Goal: Transaction & Acquisition: Purchase product/service

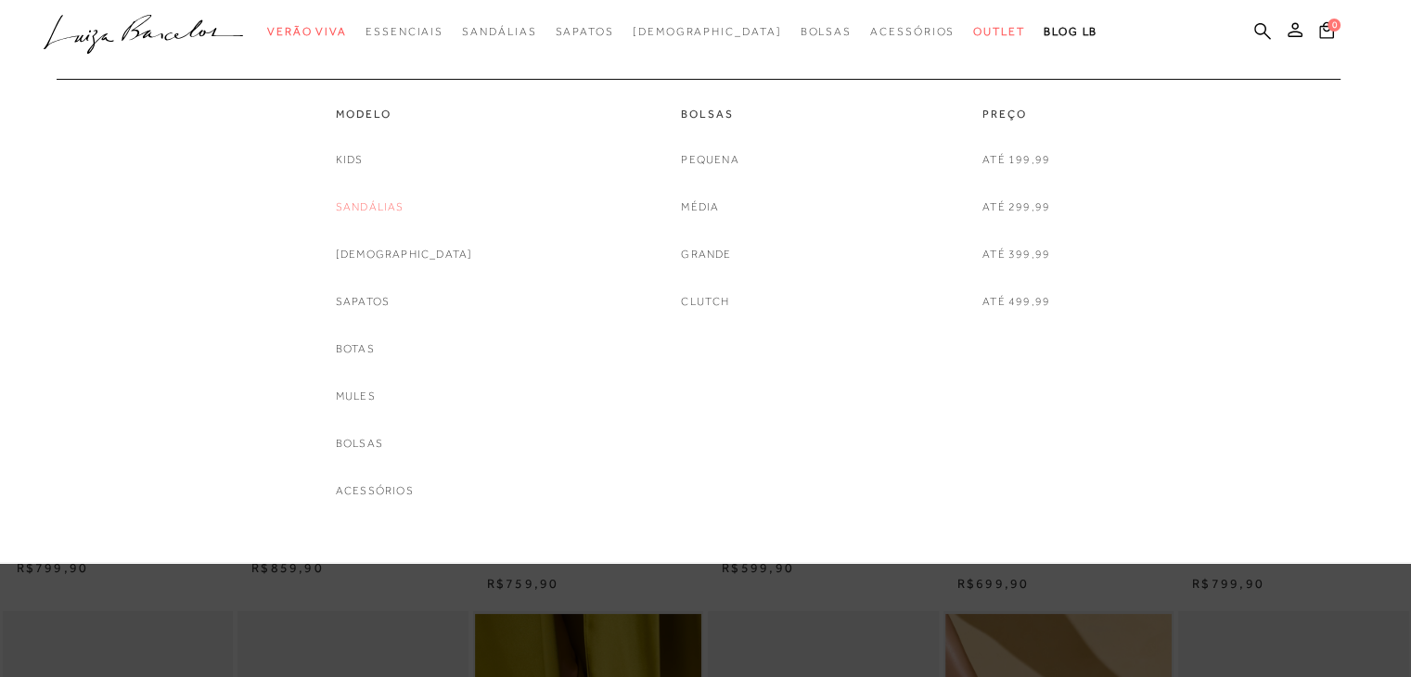
drag, startPoint x: 0, startPoint y: 0, endPoint x: 397, endPoint y: 208, distance: 448.0
click at [397, 208] on link "Sandálias" at bounding box center [370, 207] width 69 height 19
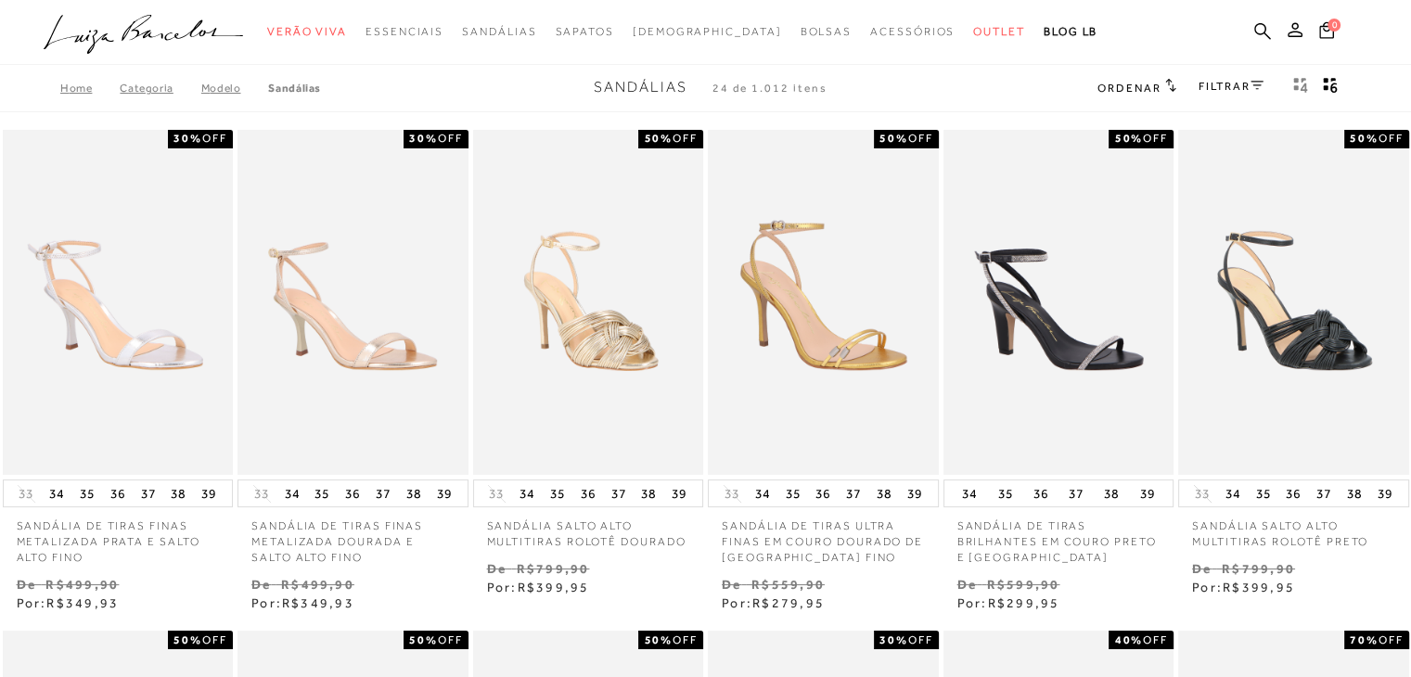
click at [1218, 80] on link "FILTRAR" at bounding box center [1230, 86] width 65 height 13
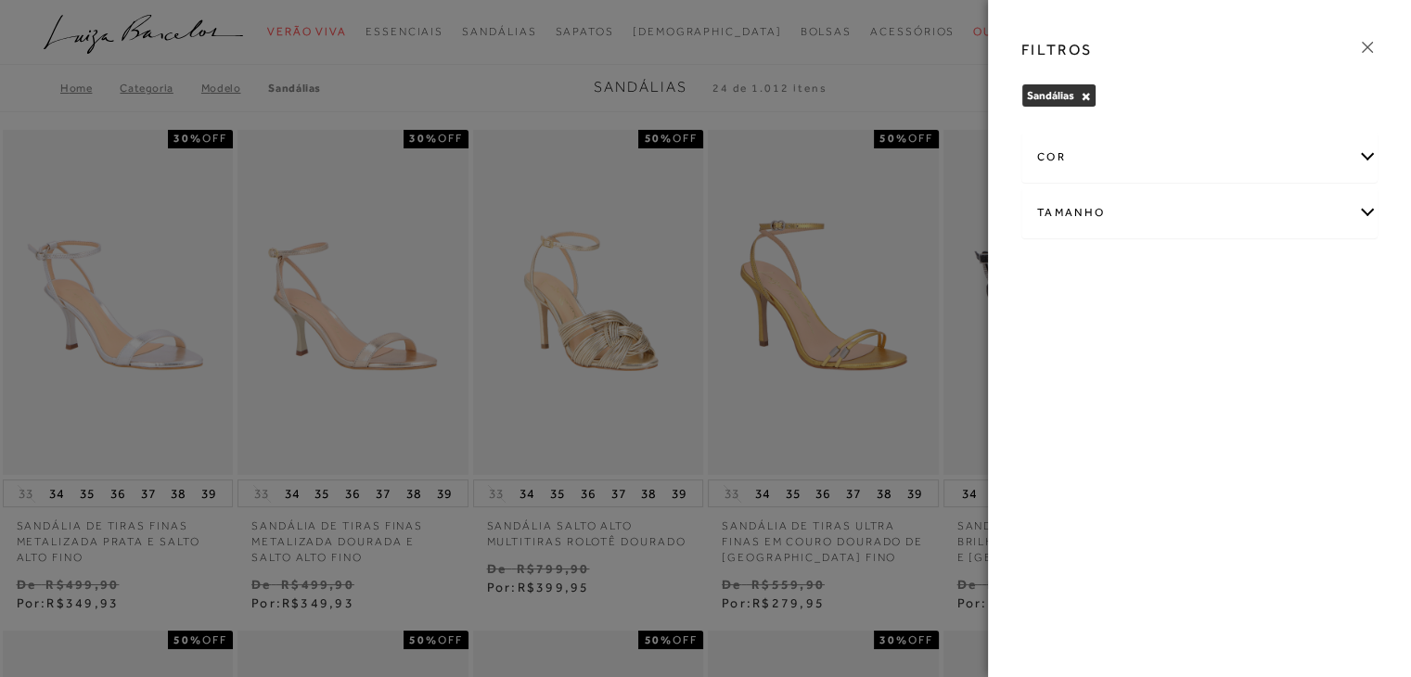
click at [1145, 149] on div "cor" at bounding box center [1199, 157] width 354 height 49
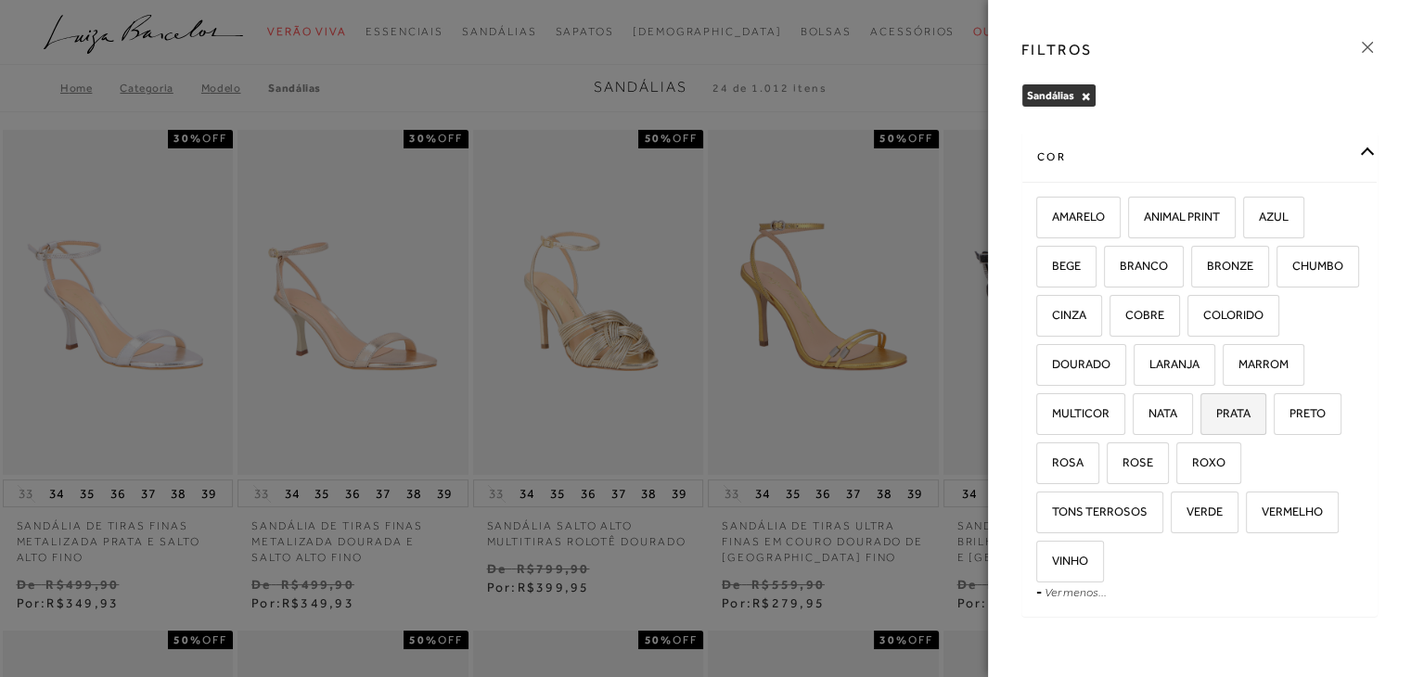
click at [1202, 420] on span "PRATA" at bounding box center [1226, 413] width 48 height 14
click at [1197, 426] on input "PRATA" at bounding box center [1206, 416] width 19 height 19
checkbox input "true"
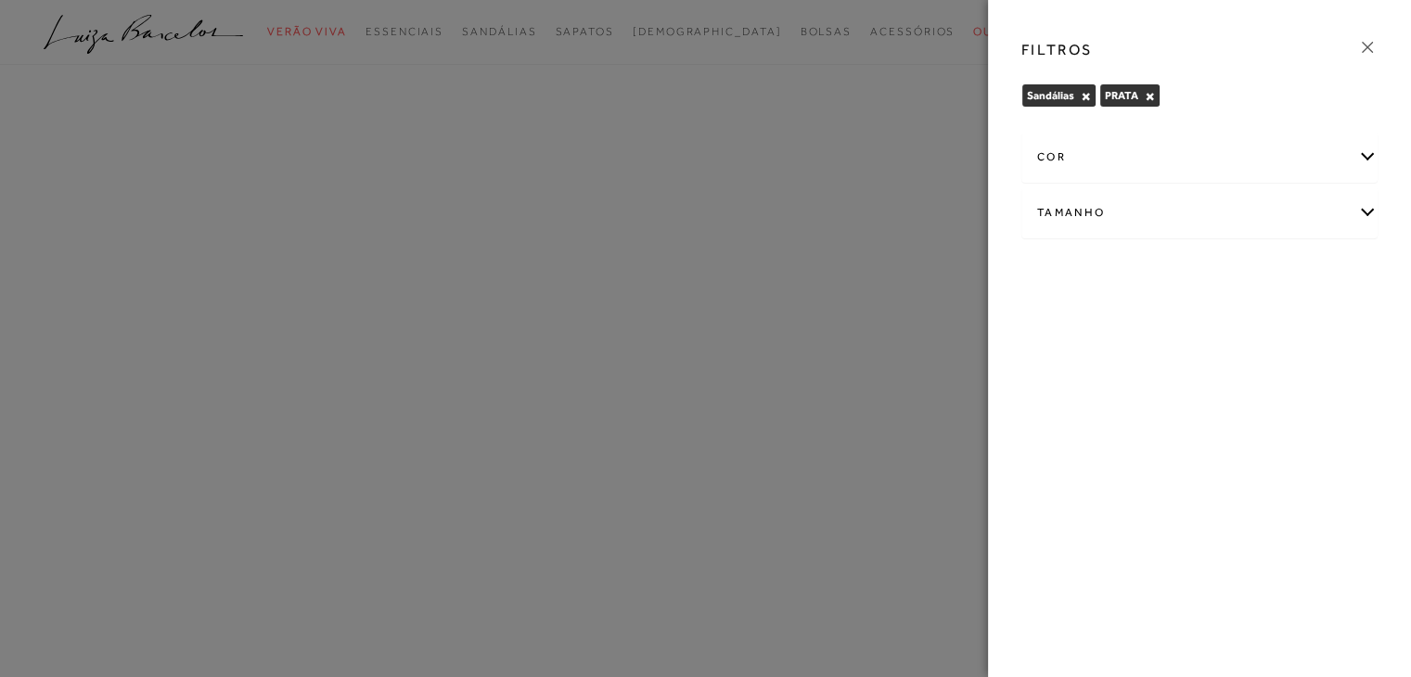
click at [1156, 160] on div "cor" at bounding box center [1199, 157] width 354 height 49
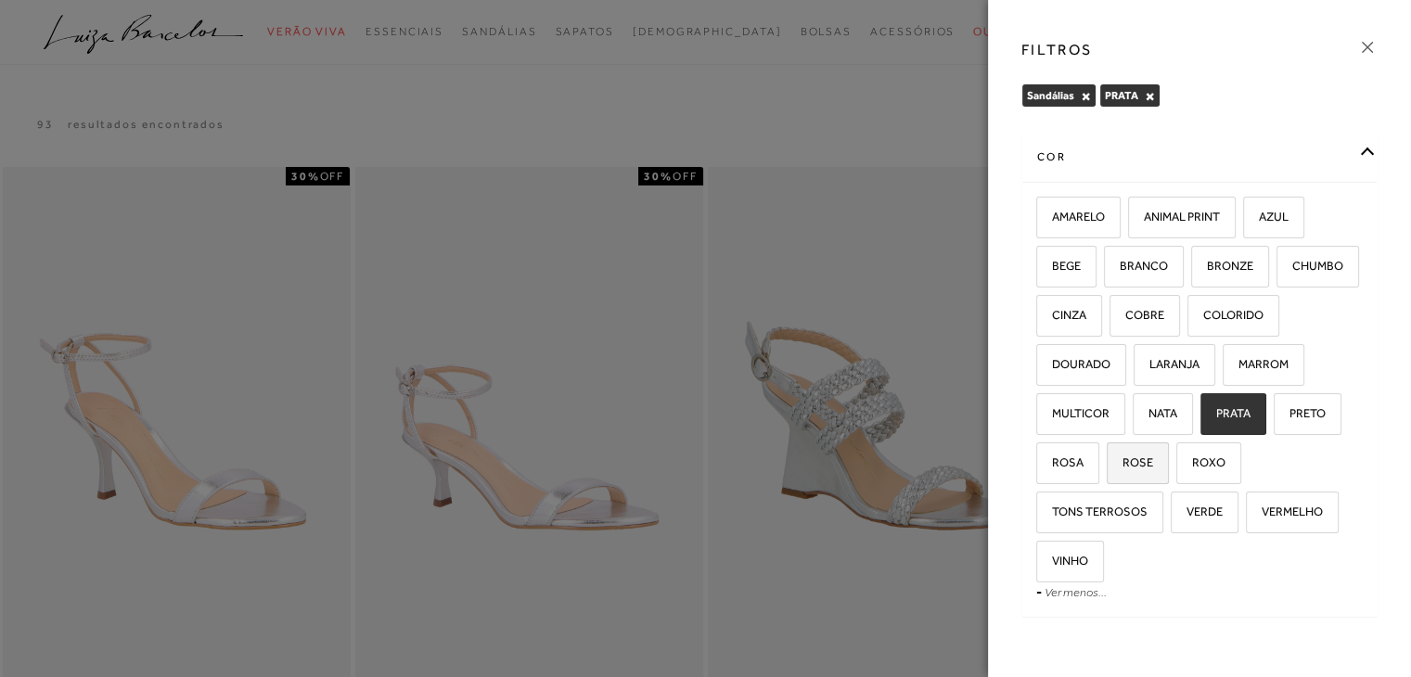
click at [1168, 468] on label "ROSE" at bounding box center [1137, 463] width 60 height 40
click at [1122, 468] on input "ROSE" at bounding box center [1113, 465] width 19 height 19
checkbox input "true"
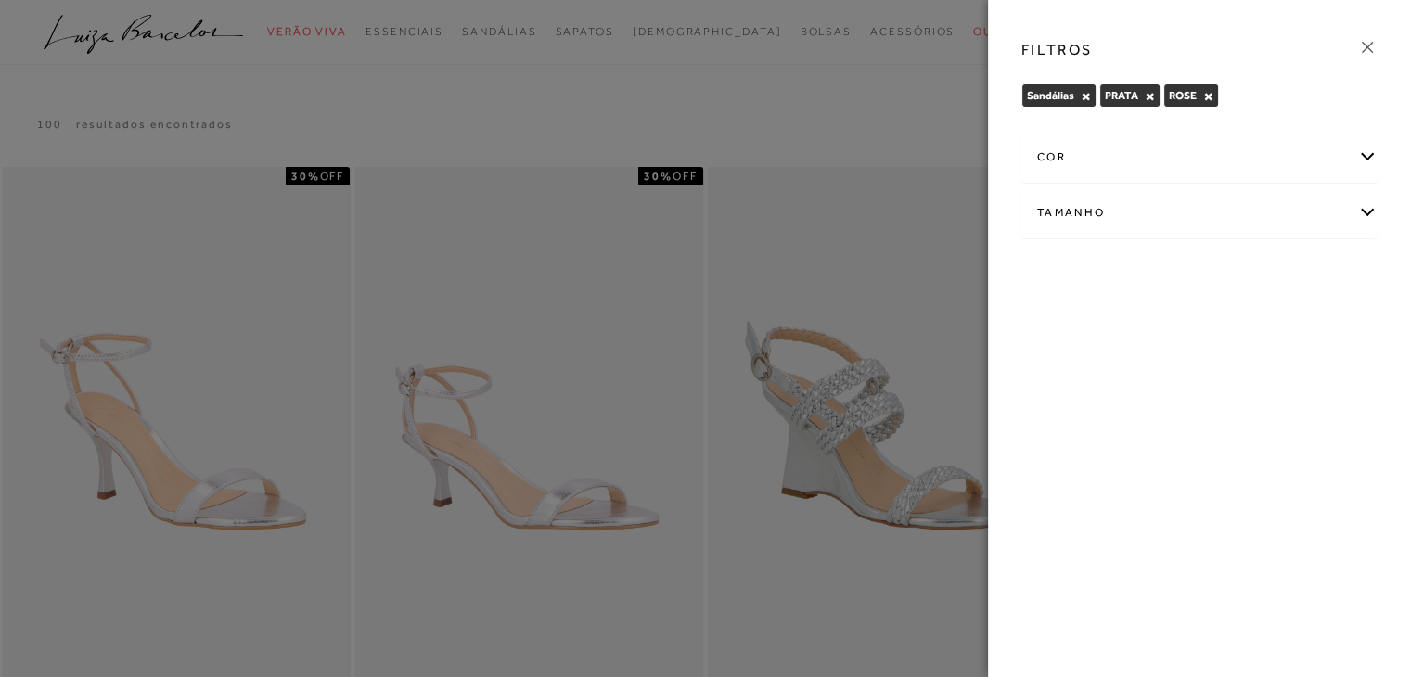
click at [1329, 168] on div "cor" at bounding box center [1199, 157] width 354 height 49
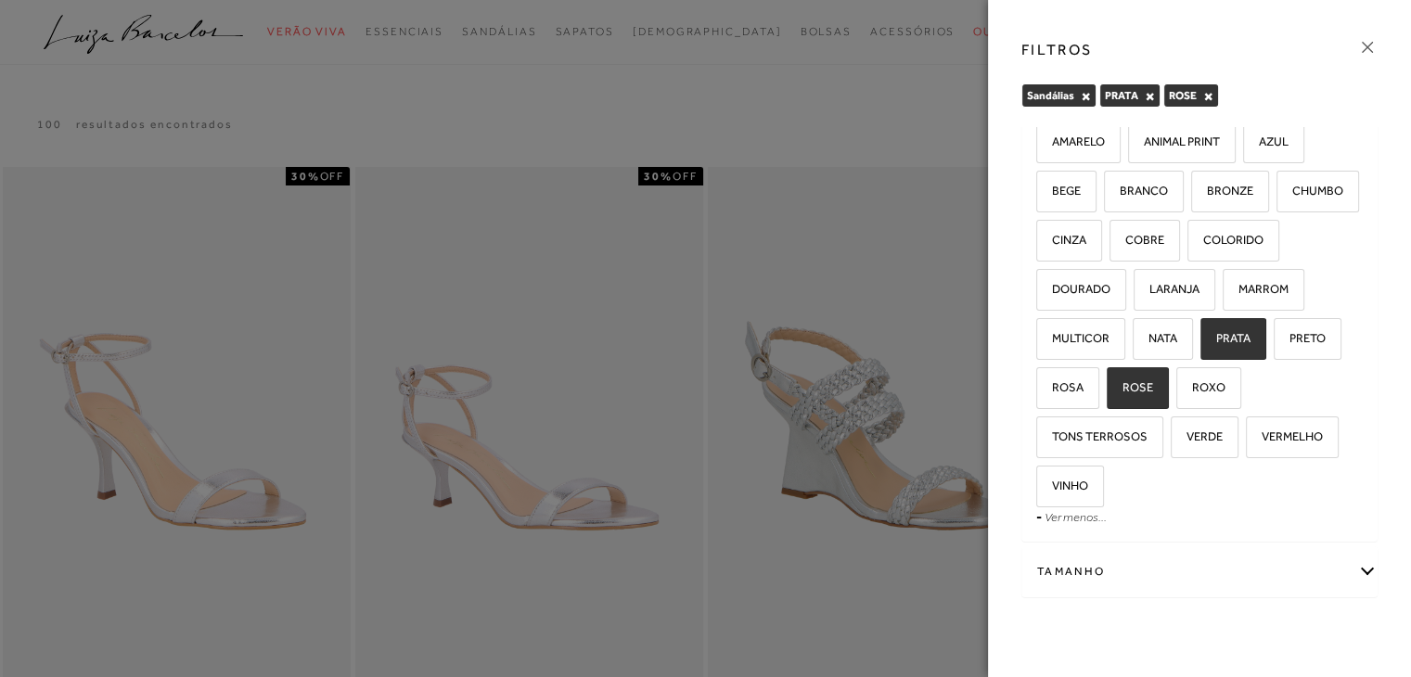
scroll to position [83, 0]
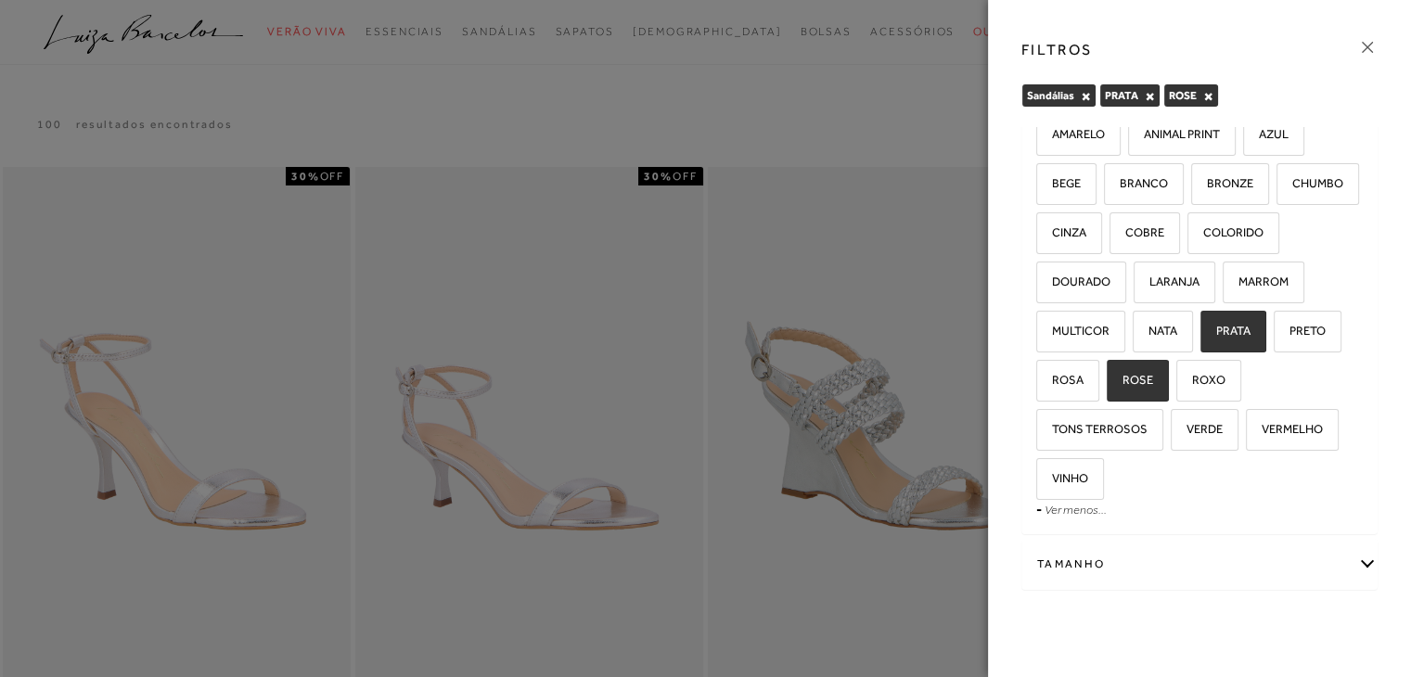
click at [1294, 576] on div "Tamanho" at bounding box center [1199, 564] width 354 height 49
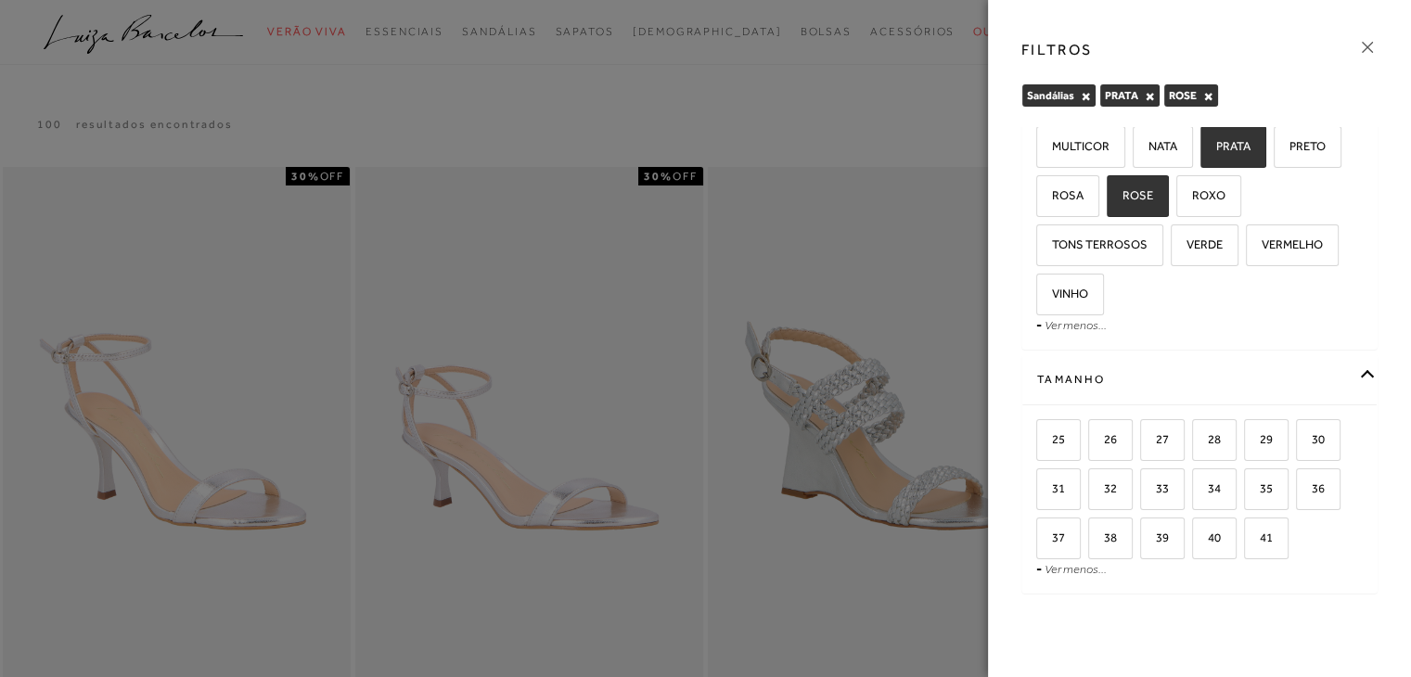
scroll to position [271, 0]
click at [1057, 530] on span "37" at bounding box center [1051, 534] width 27 height 14
click at [1052, 530] on input "37" at bounding box center [1042, 537] width 19 height 19
checkbox input "true"
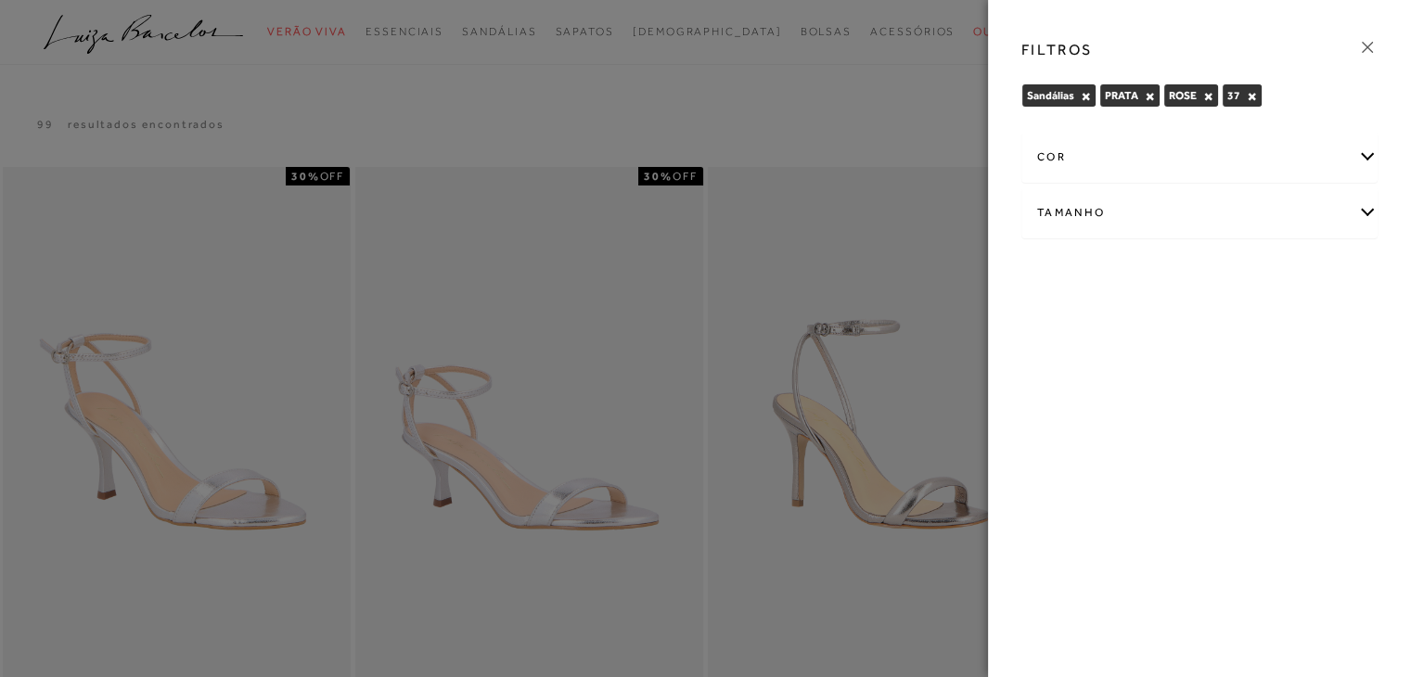
click at [1369, 37] on icon at bounding box center [1367, 47] width 20 height 20
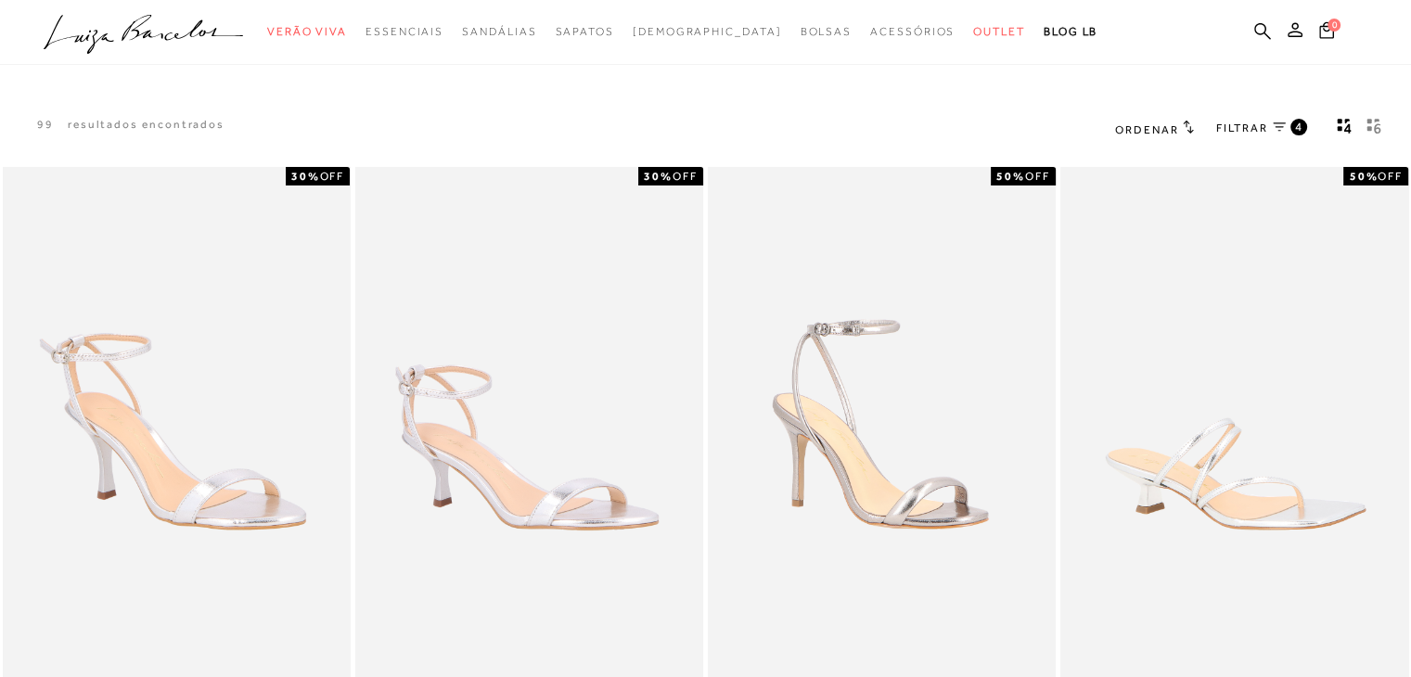
click at [1368, 127] on rect "gridText6Desc" at bounding box center [1369, 128] width 5 height 5
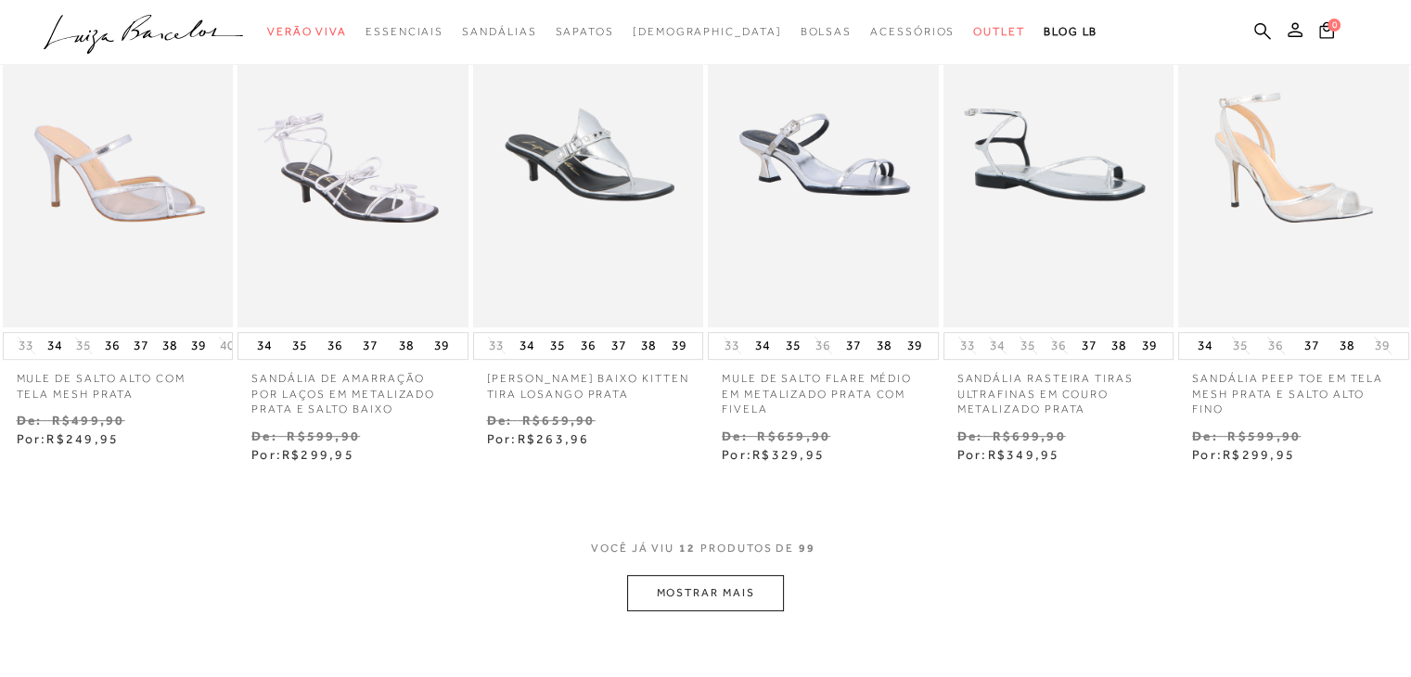
scroll to position [715, 0]
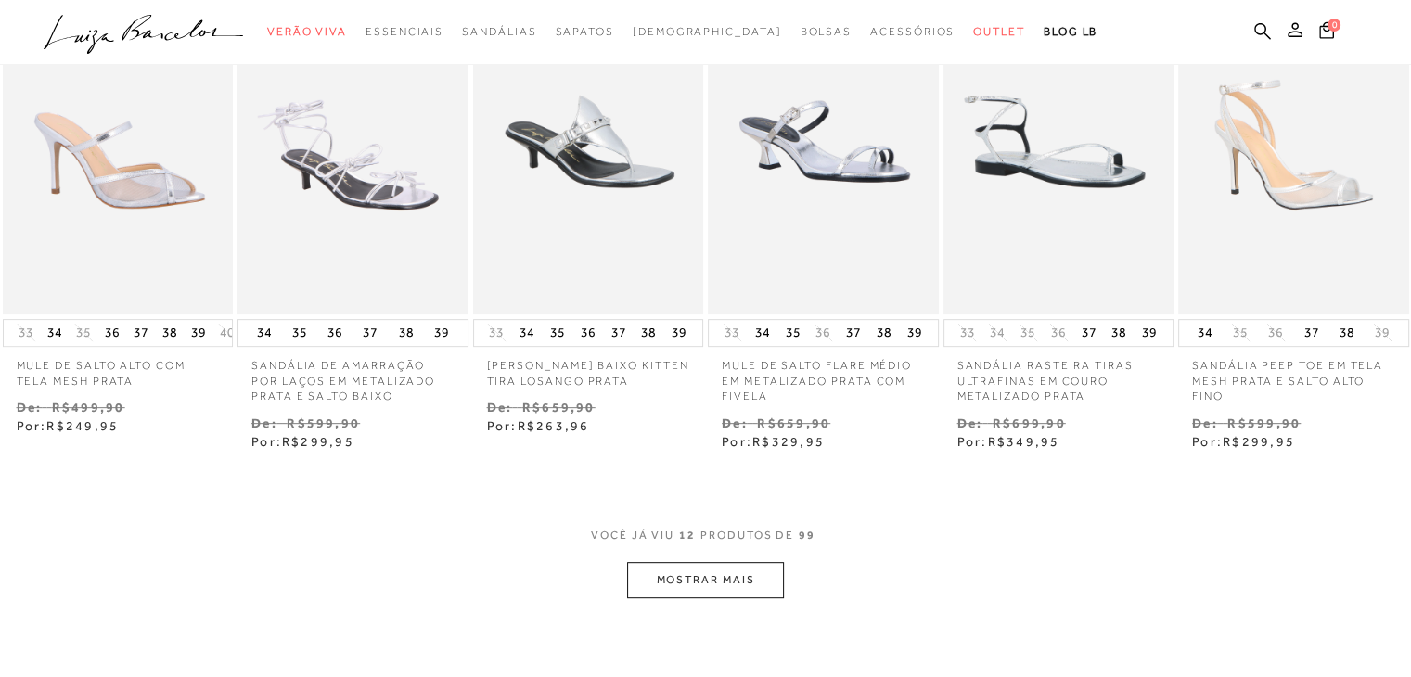
click at [709, 564] on button "MOSTRAR MAIS" at bounding box center [705, 580] width 156 height 36
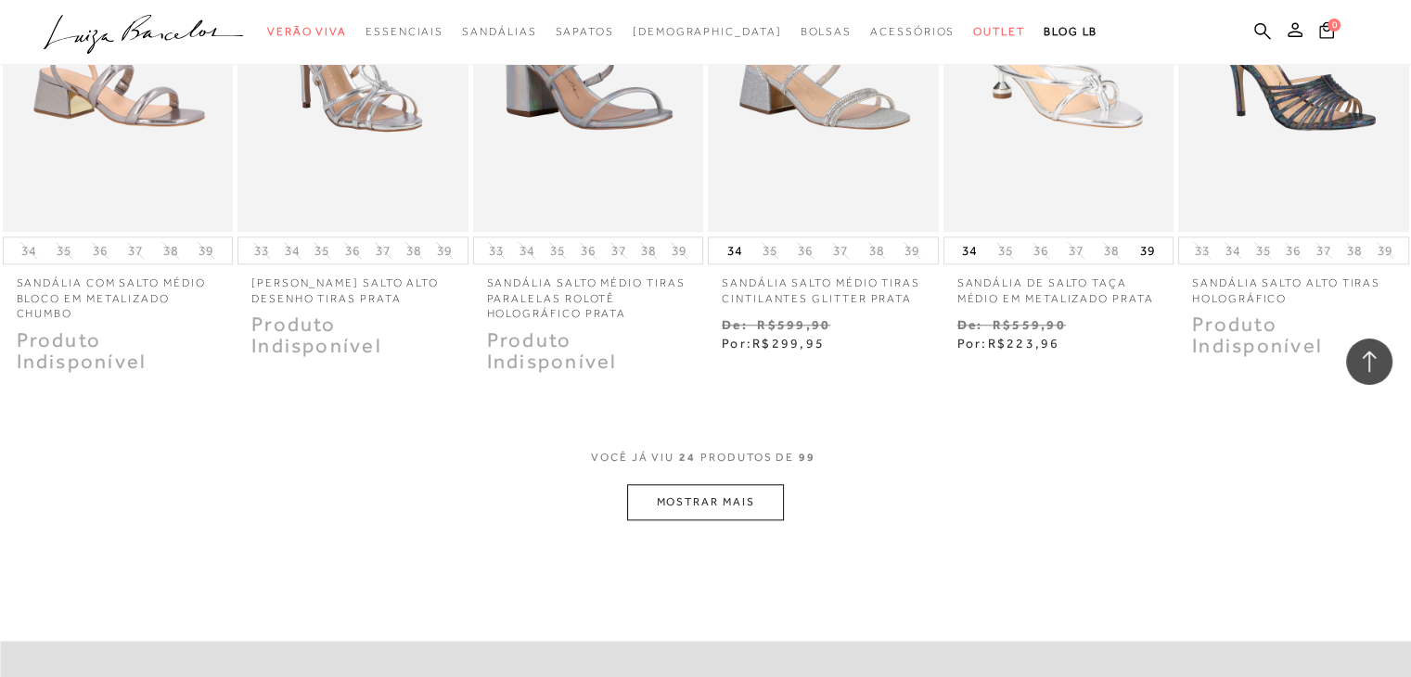
scroll to position [1826, 0]
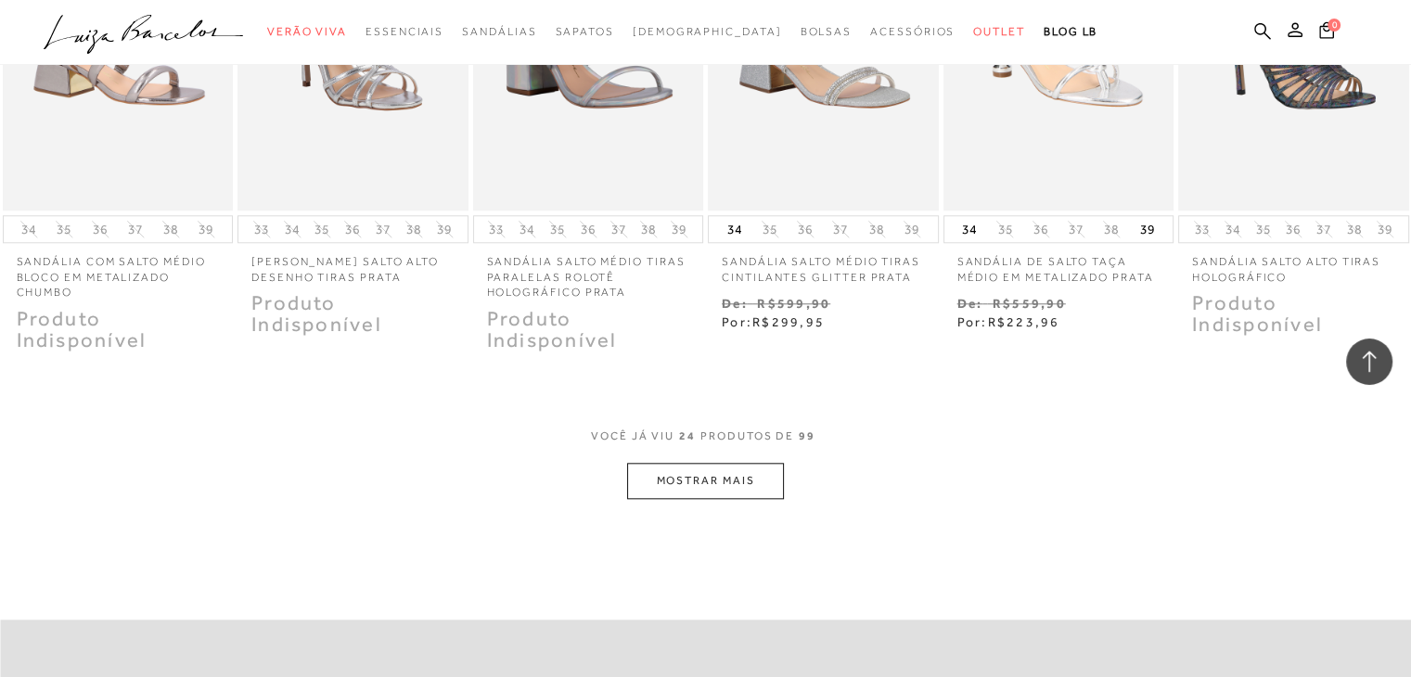
click at [718, 471] on button "MOSTRAR MAIS" at bounding box center [705, 481] width 156 height 36
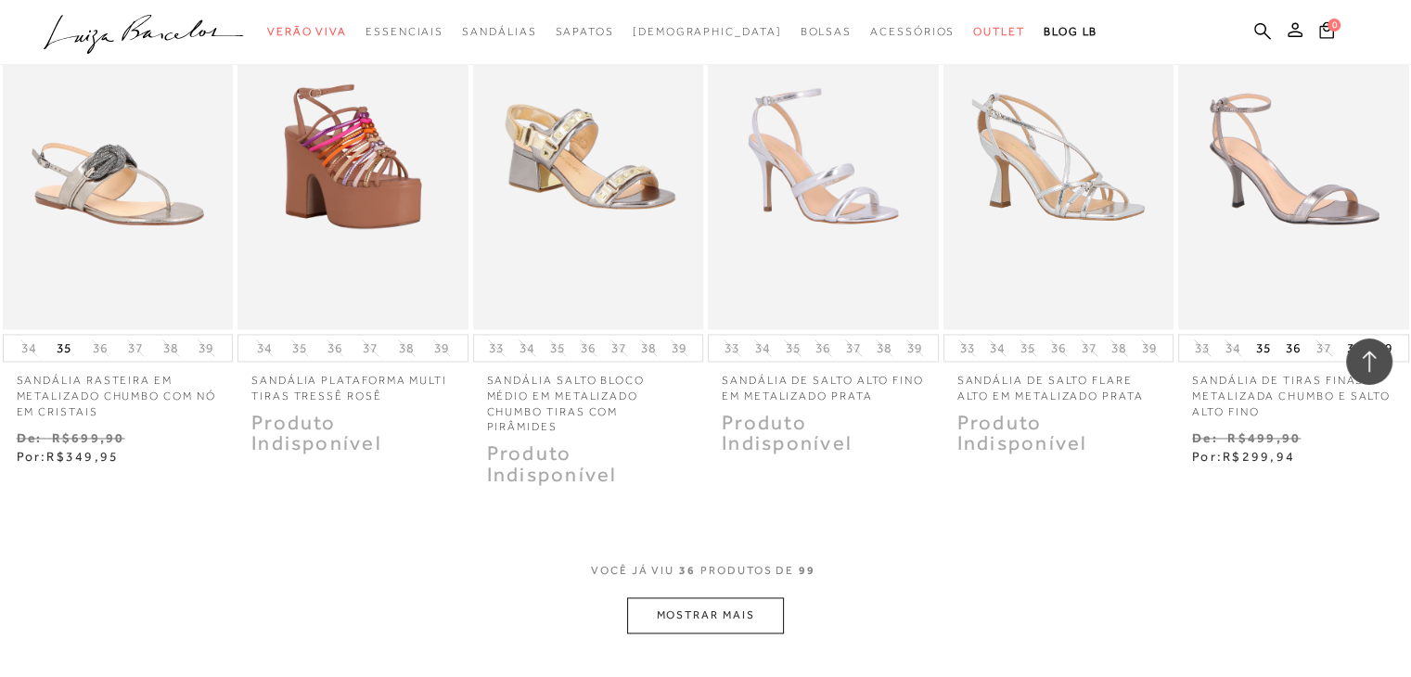
scroll to position [2724, 0]
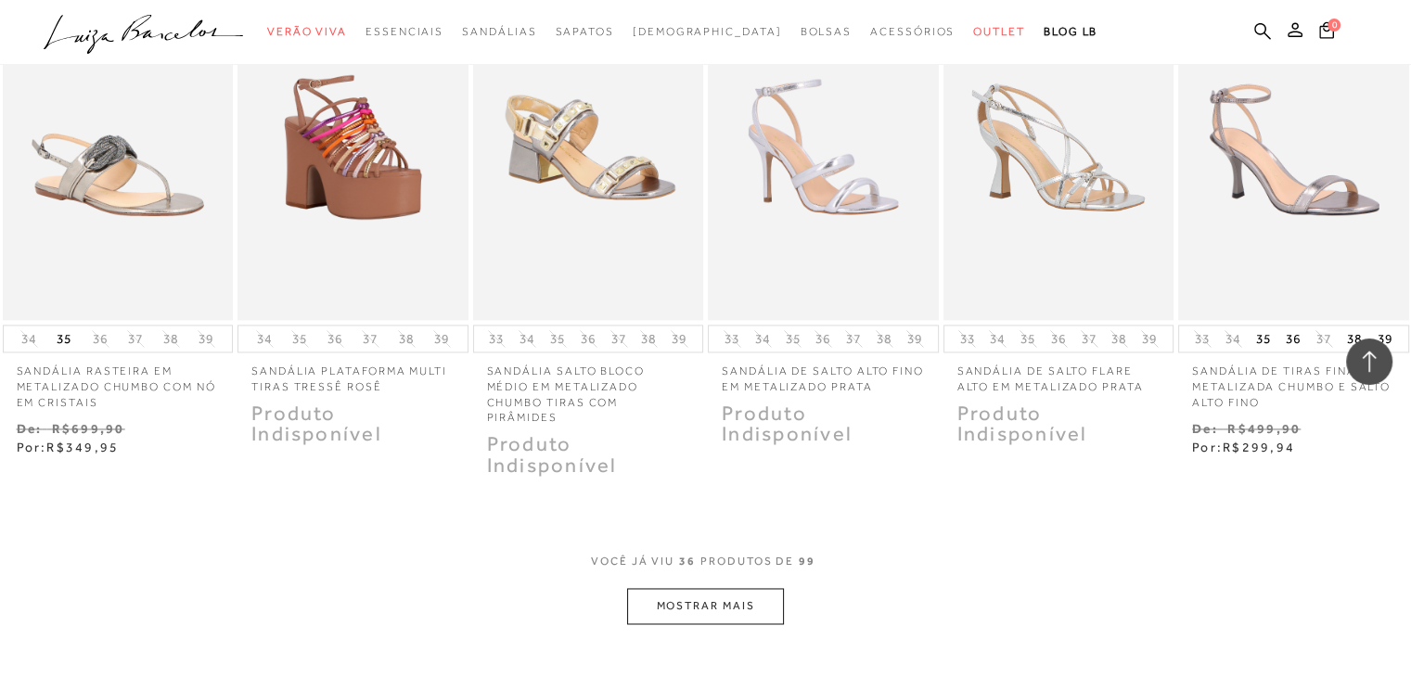
click at [713, 594] on button "MOSTRAR MAIS" at bounding box center [705, 606] width 156 height 36
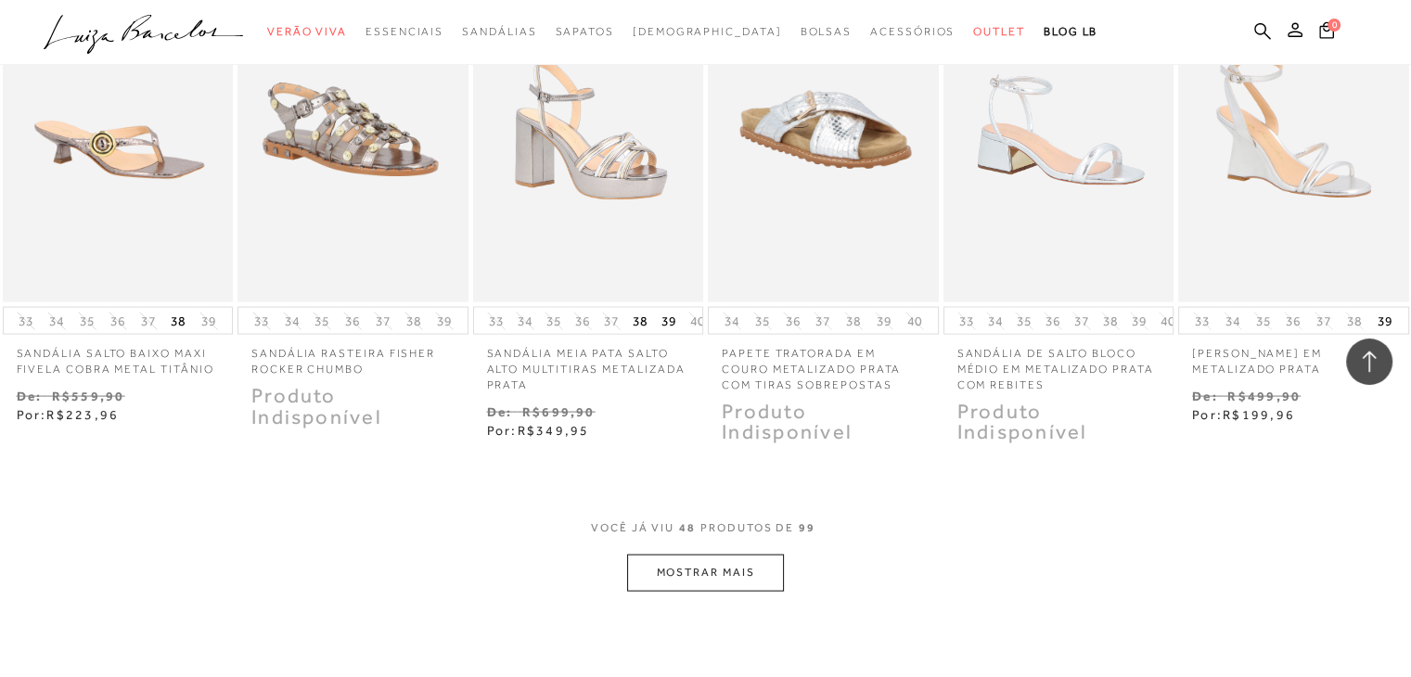
scroll to position [3780, 0]
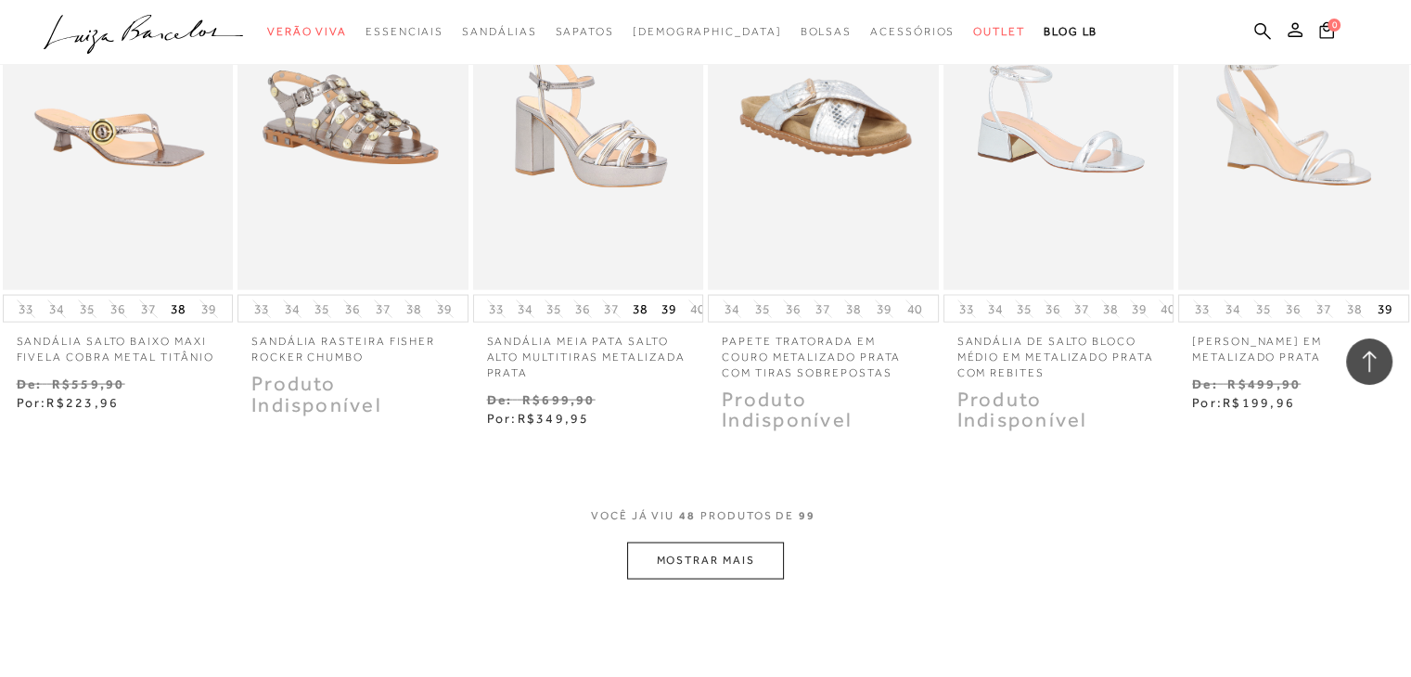
click at [752, 543] on button "MOSTRAR MAIS" at bounding box center [705, 561] width 156 height 36
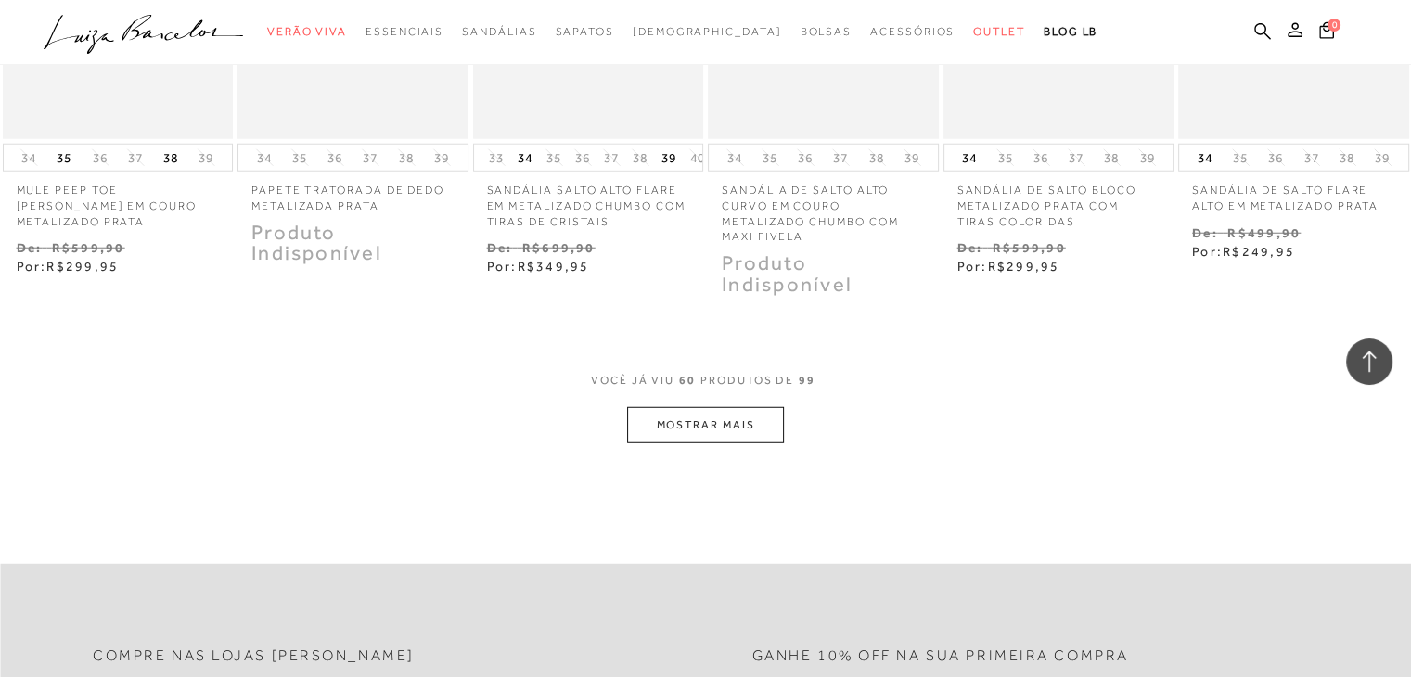
scroll to position [4950, 0]
click at [716, 400] on button "MOSTRAR MAIS" at bounding box center [705, 418] width 156 height 36
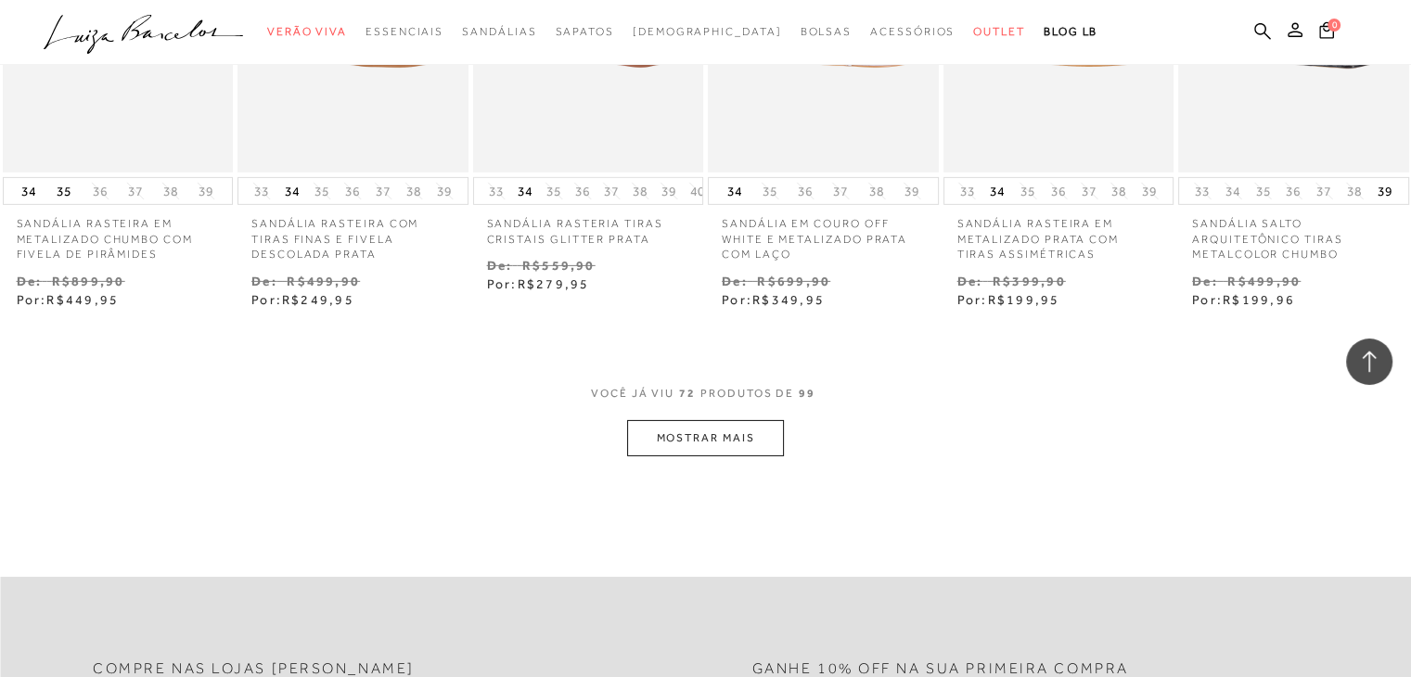
scroll to position [5866, 0]
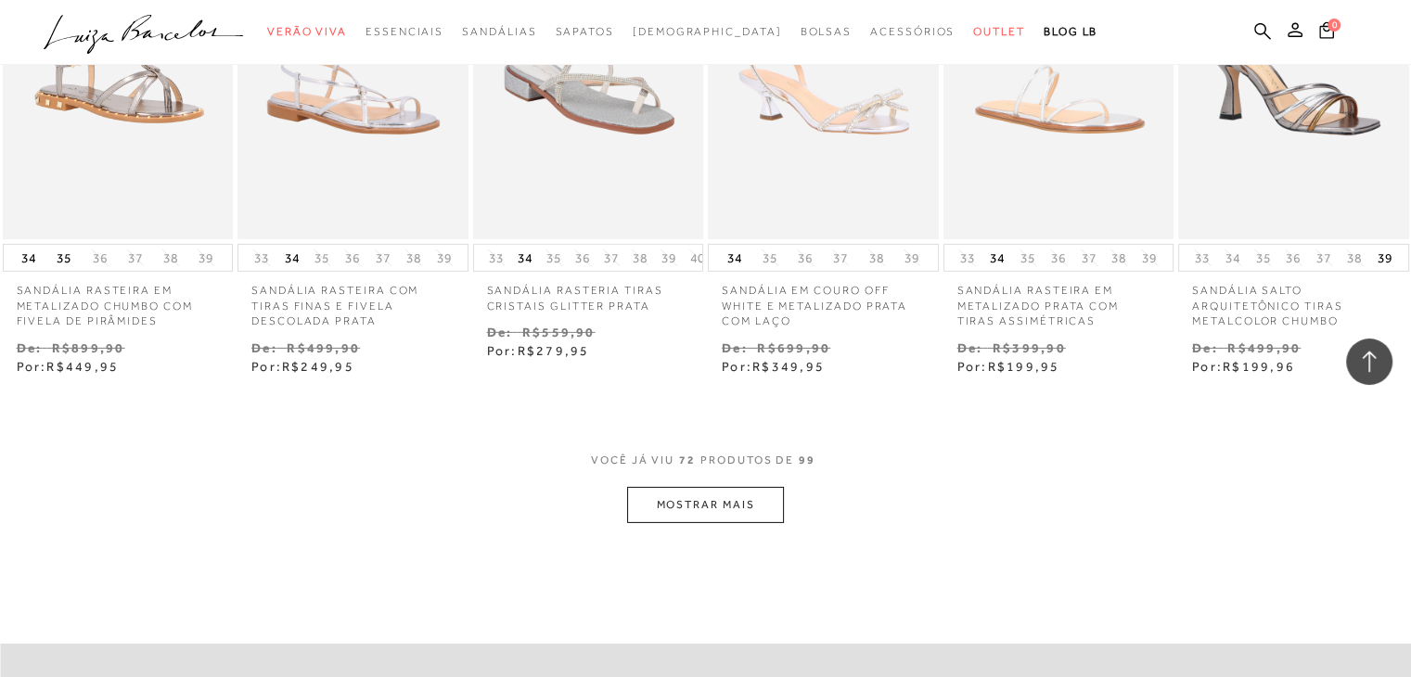
click at [673, 487] on button "MOSTRAR MAIS" at bounding box center [705, 505] width 156 height 36
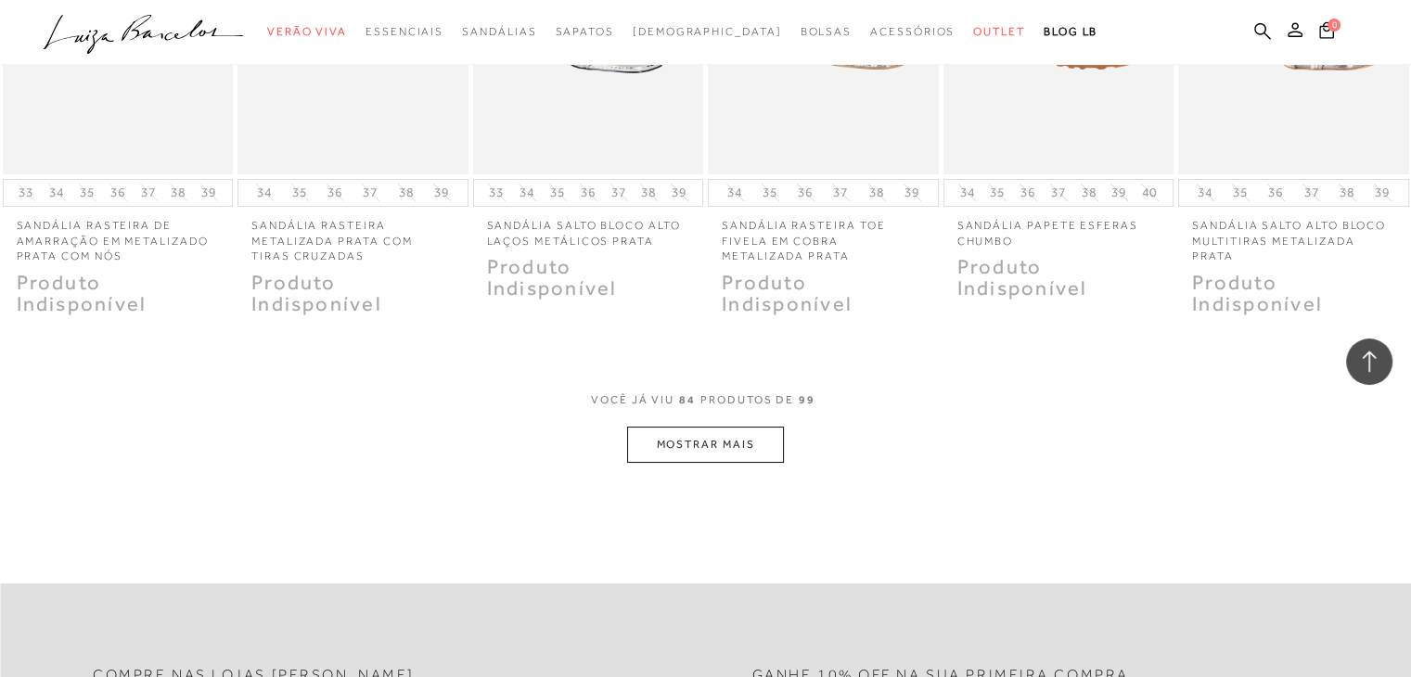
scroll to position [7001, 0]
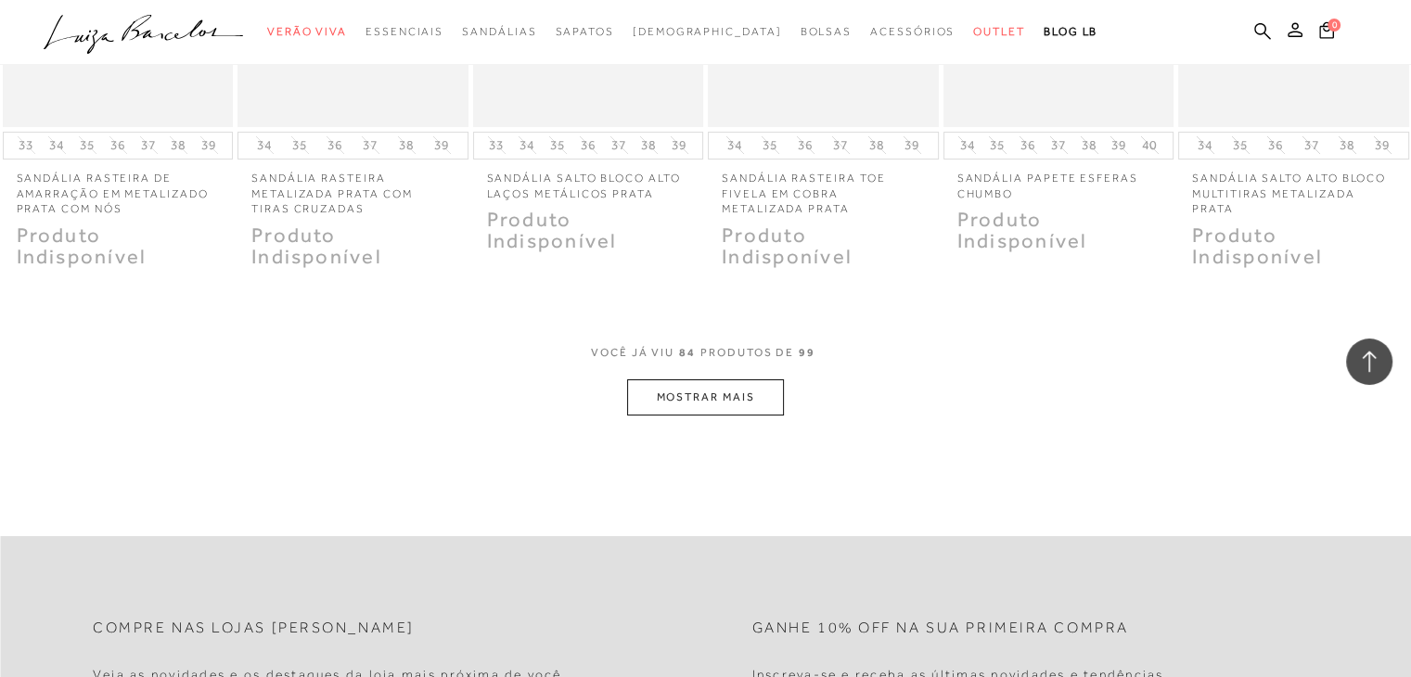
click at [742, 379] on button "MOSTRAR MAIS" at bounding box center [705, 397] width 156 height 36
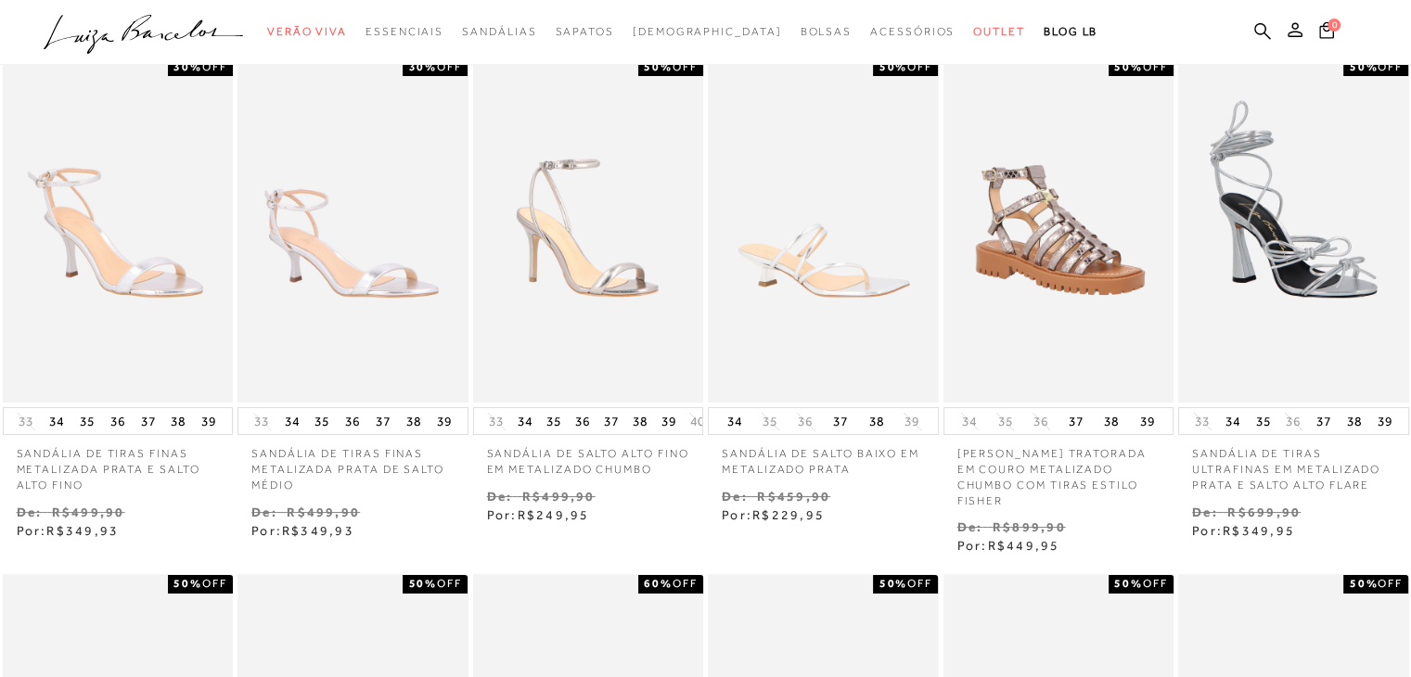
scroll to position [88, 0]
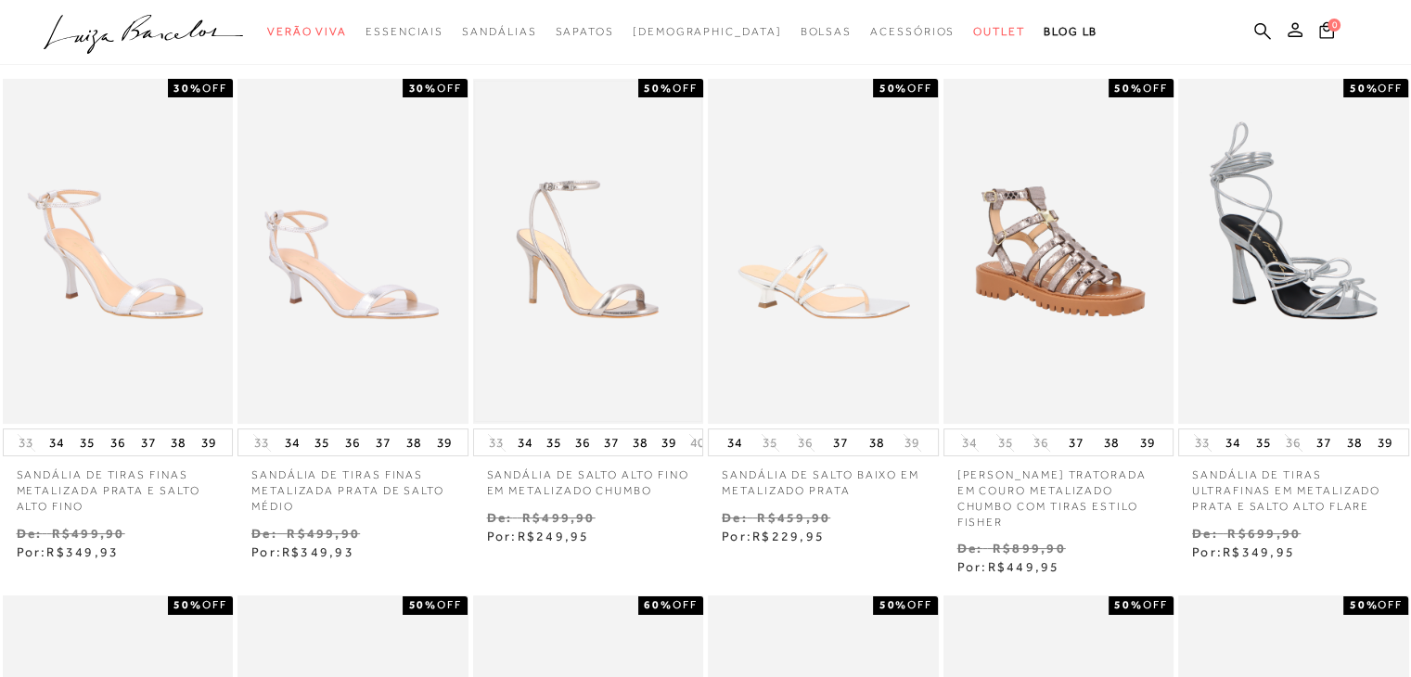
click at [620, 242] on img at bounding box center [588, 252] width 227 height 340
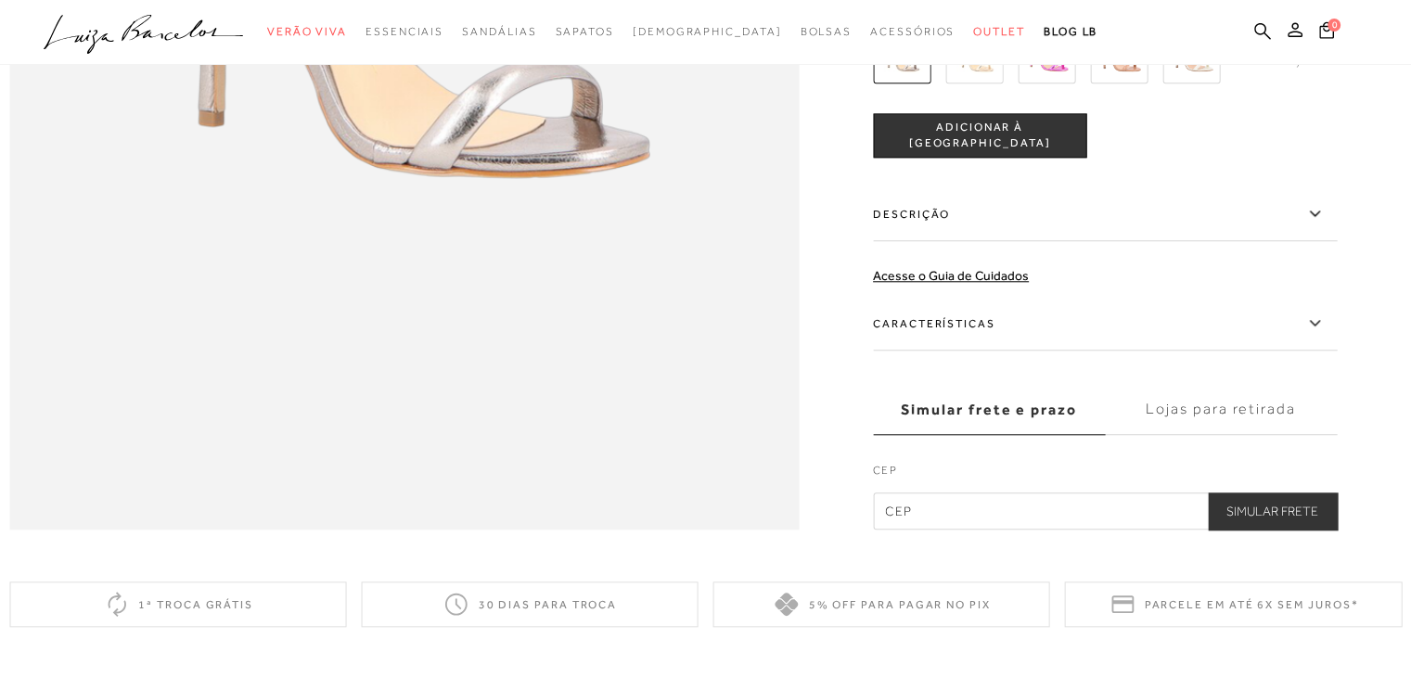
scroll to position [1899, 0]
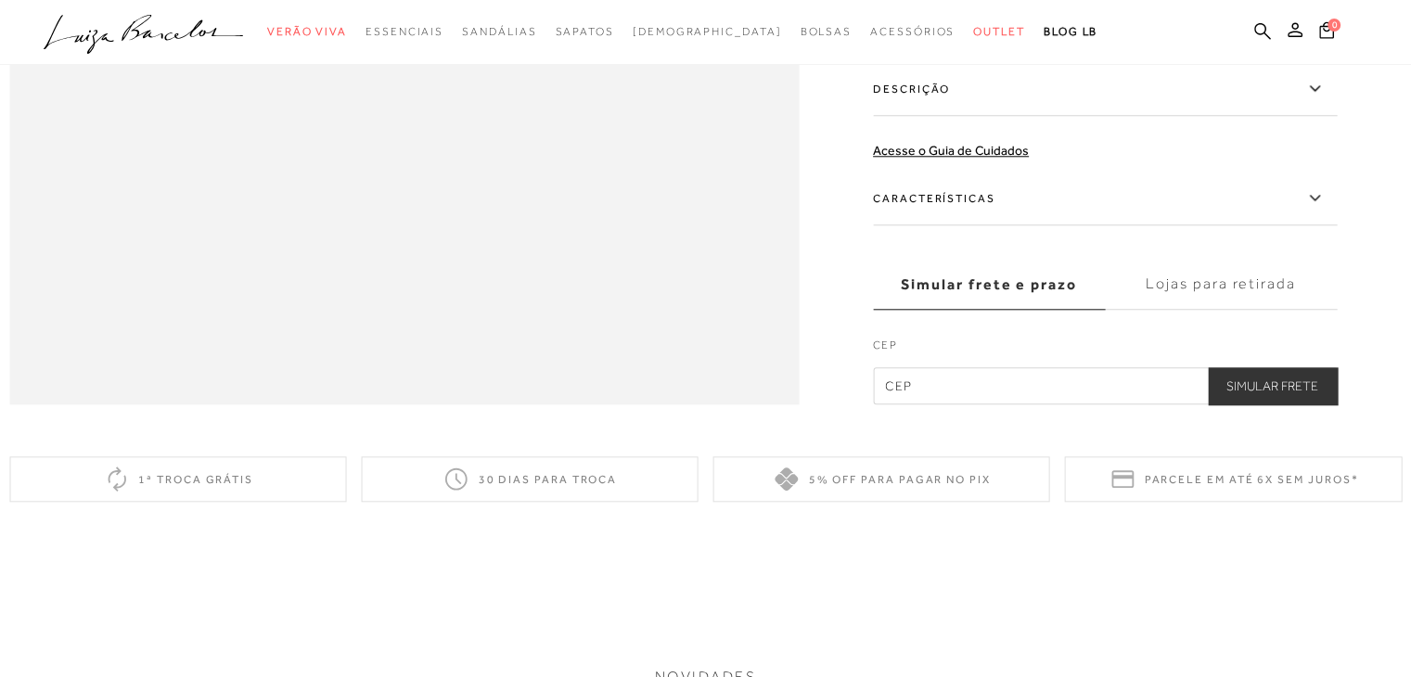
click at [1041, 225] on label "Características" at bounding box center [1105, 199] width 464 height 54
click at [0, 0] on input "Características" at bounding box center [0, 0] width 0 height 0
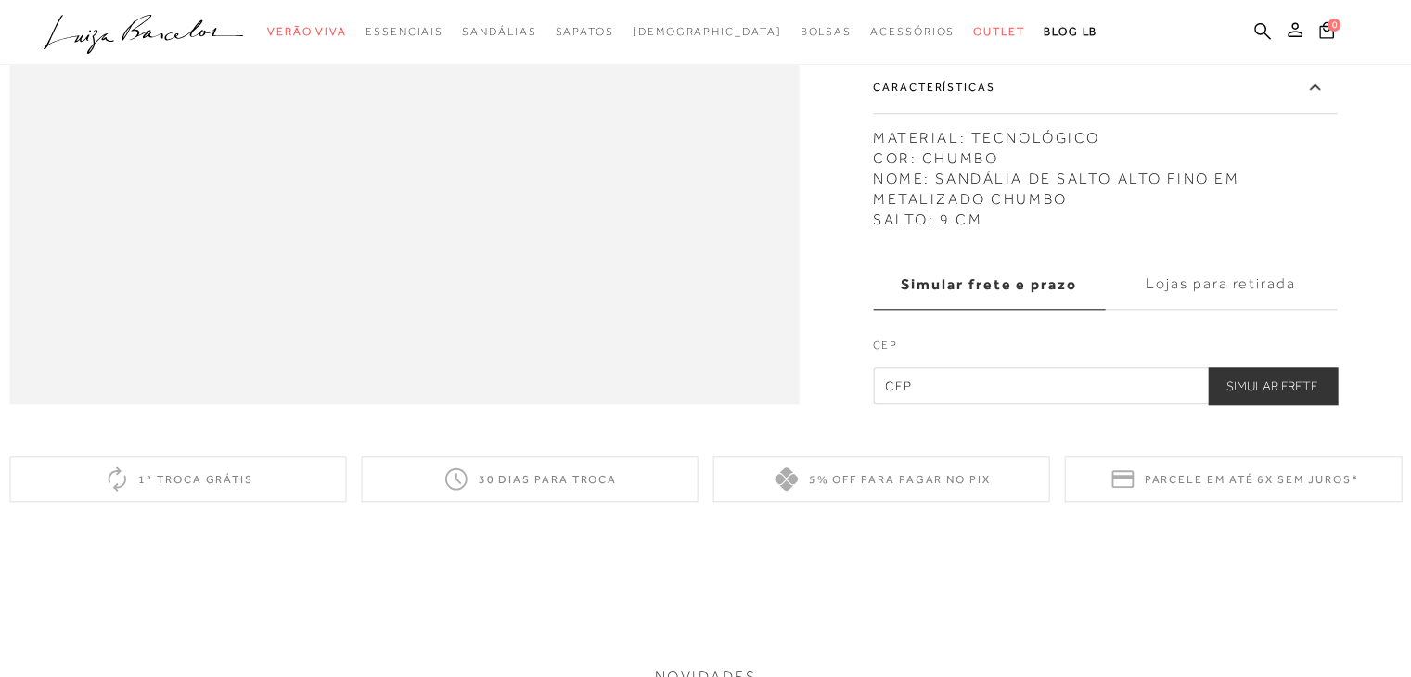
click at [1000, 112] on label "Características" at bounding box center [1105, 87] width 464 height 54
click at [0, 0] on input "Características" at bounding box center [0, 0] width 0 height 0
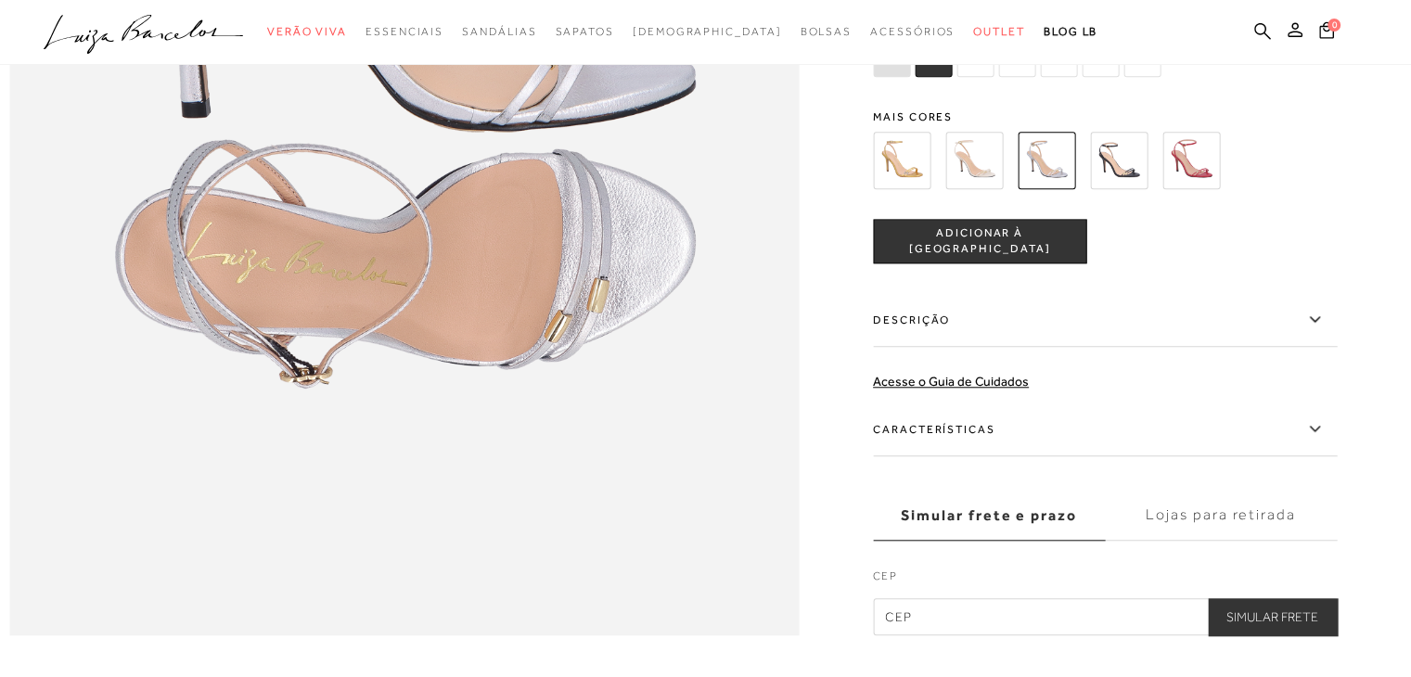
scroll to position [1697, 0]
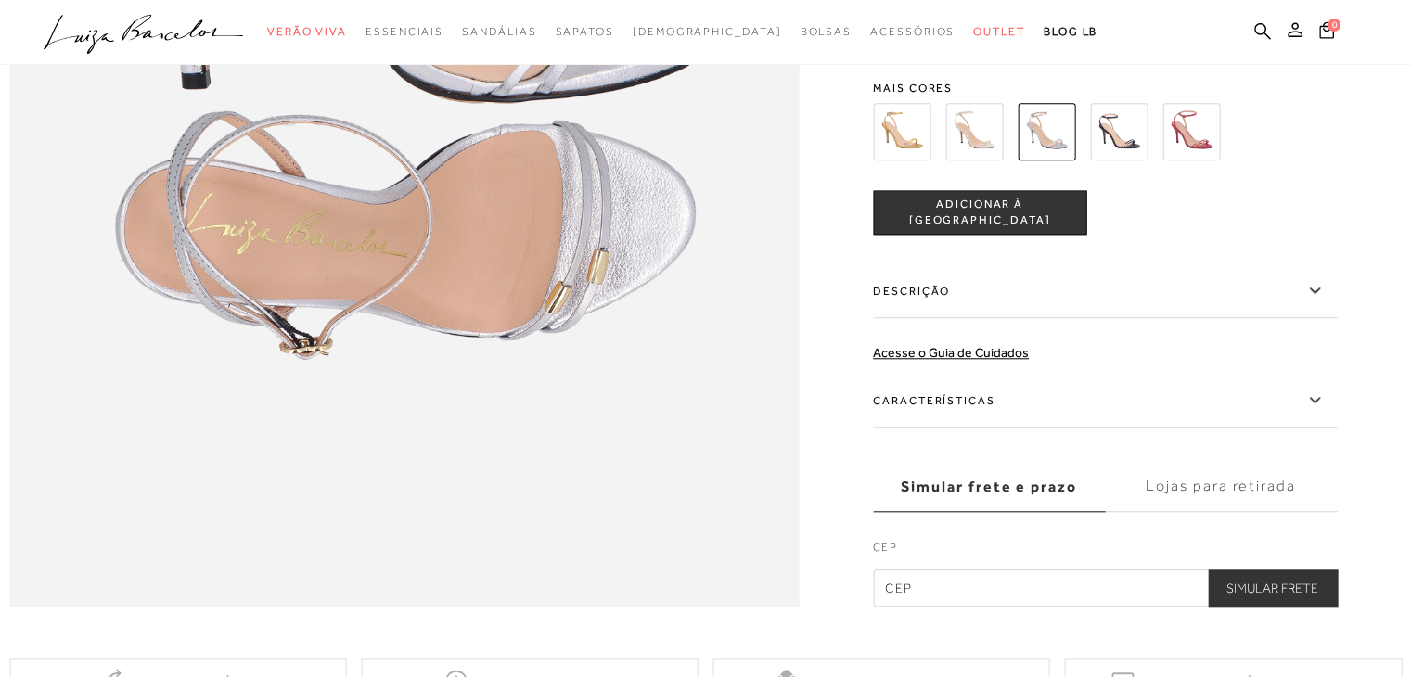
click at [951, 316] on label "Descrição" at bounding box center [1105, 291] width 464 height 54
click at [0, 0] on input "Descrição" at bounding box center [0, 0] width 0 height 0
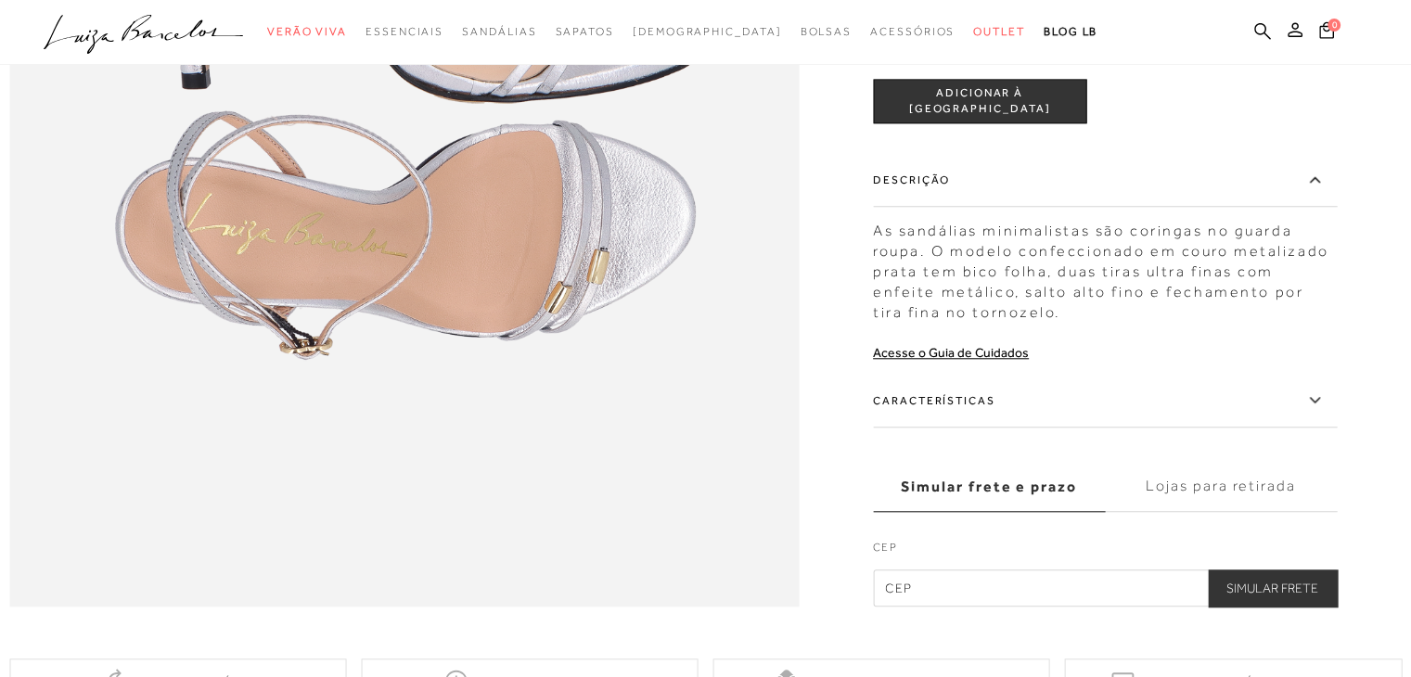
click at [946, 428] on label "Características" at bounding box center [1105, 401] width 464 height 54
click at [0, 0] on input "Características" at bounding box center [0, 0] width 0 height 0
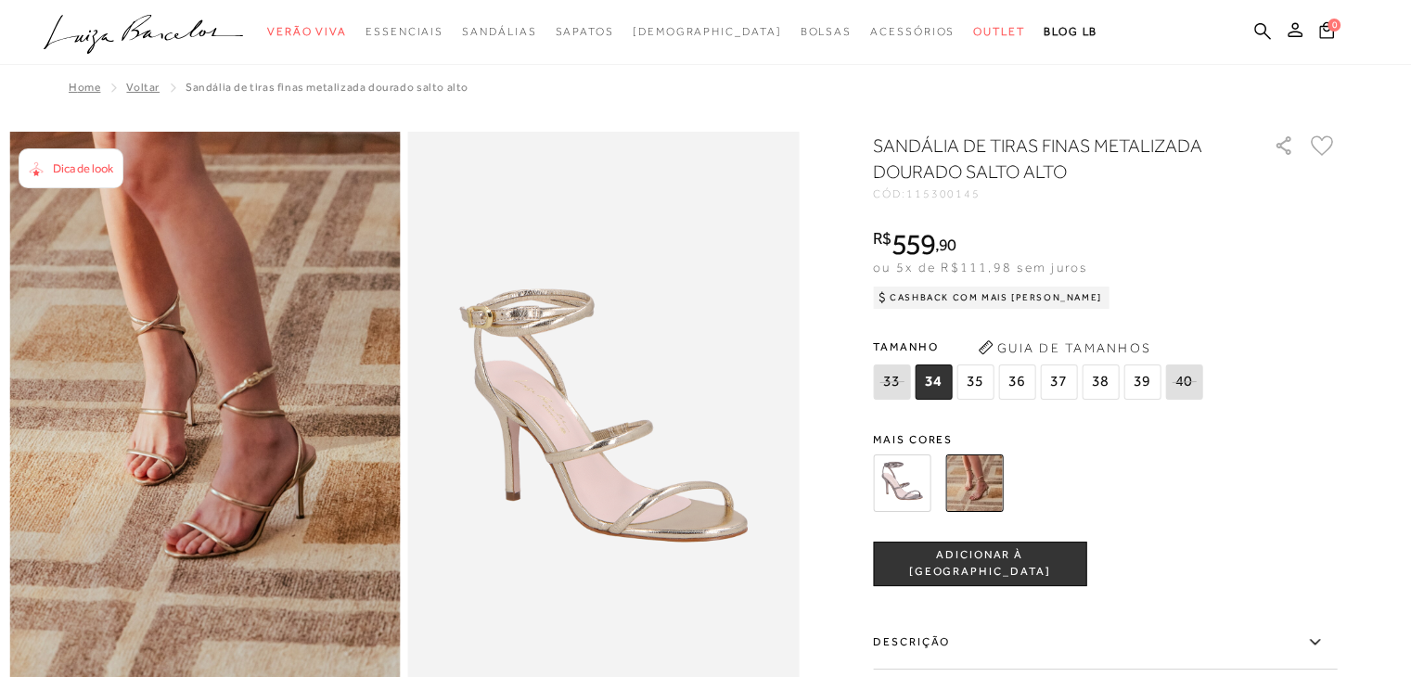
click at [899, 498] on img at bounding box center [901, 482] width 57 height 57
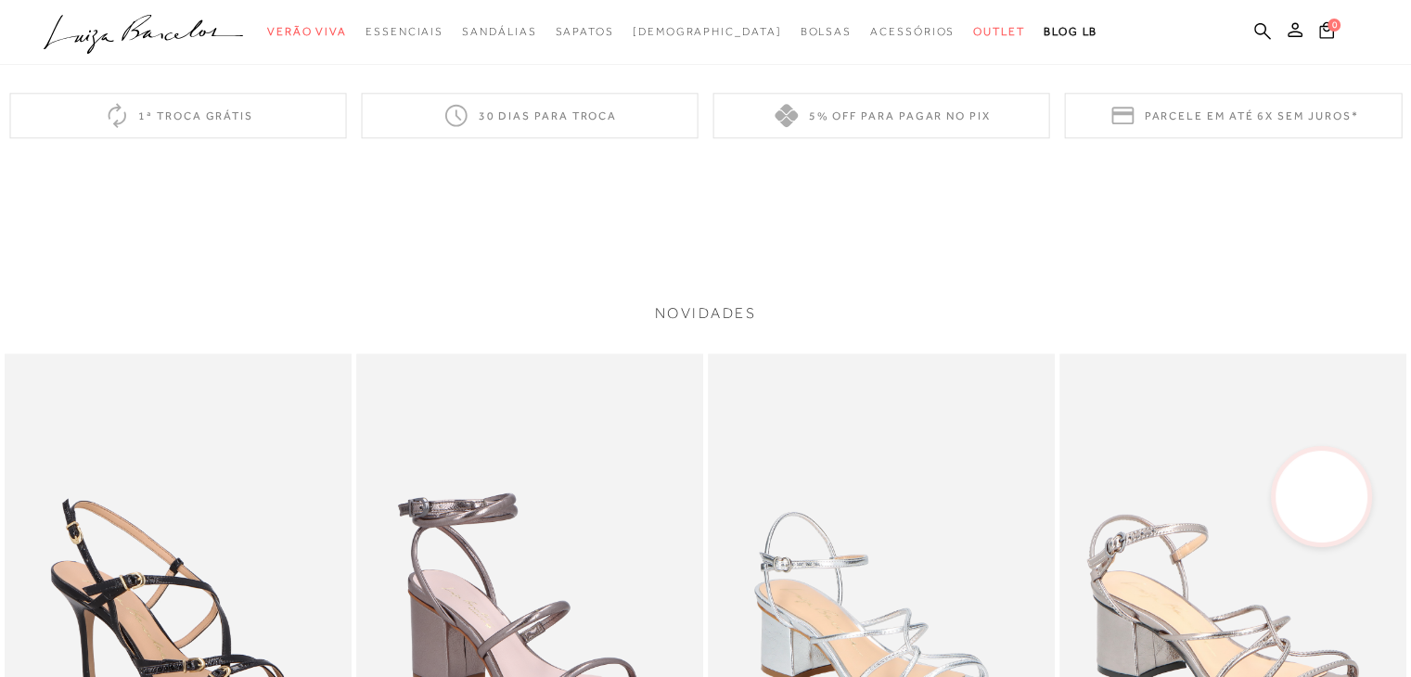
scroll to position [2577, 0]
